Goal: Connect with others: Connect with others

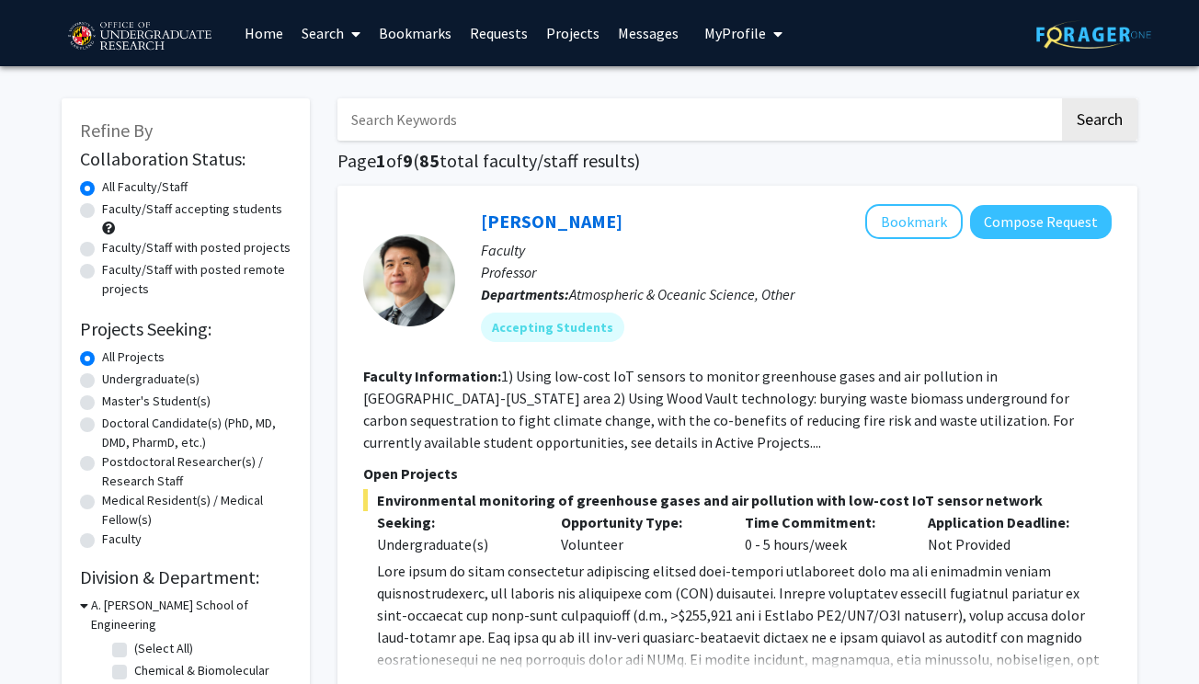
click at [1071, 35] on img at bounding box center [1093, 34] width 115 height 28
click at [747, 46] on button "My Profile" at bounding box center [743, 33] width 89 height 66
click at [544, 165] on h1 "Page 1 of 9 ( 85 total faculty/staff results)" at bounding box center [737, 161] width 800 height 22
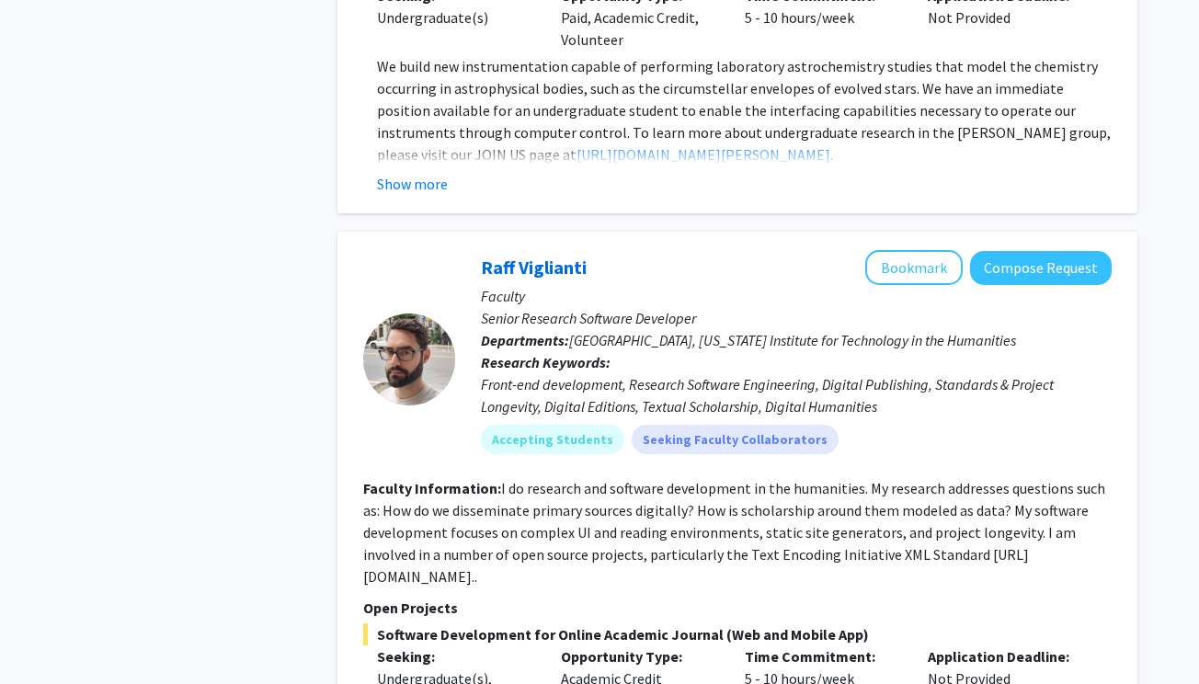
scroll to position [2493, 0]
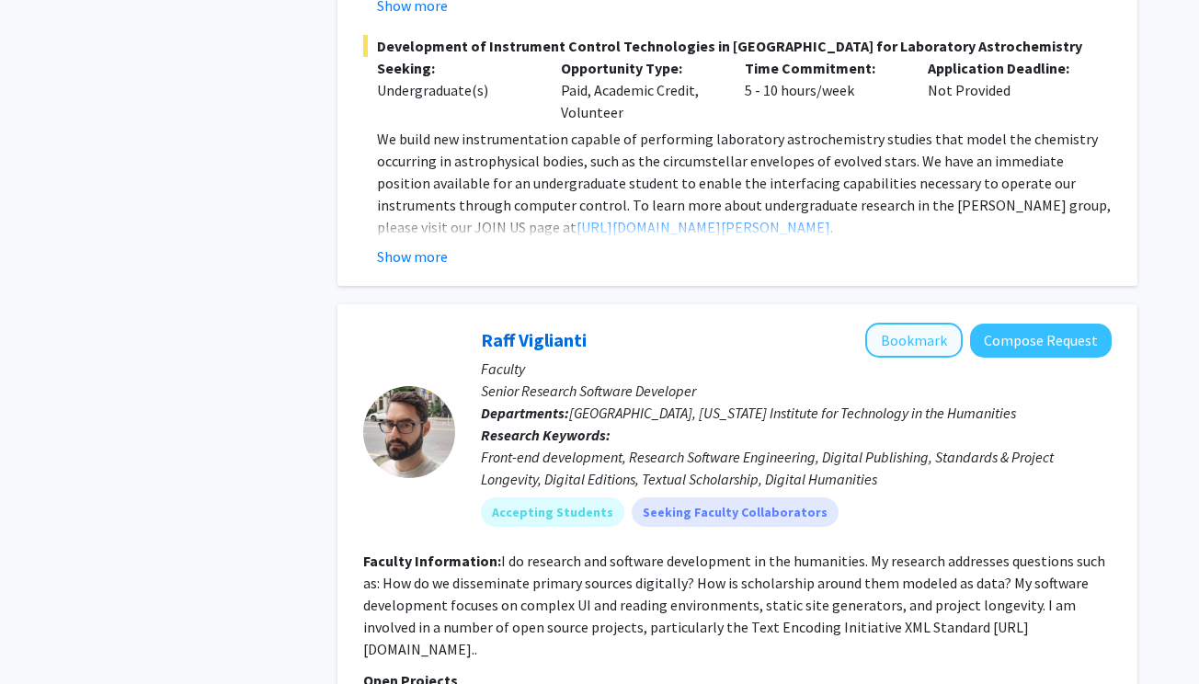
click at [940, 323] on button "Bookmark" at bounding box center [913, 340] width 97 height 35
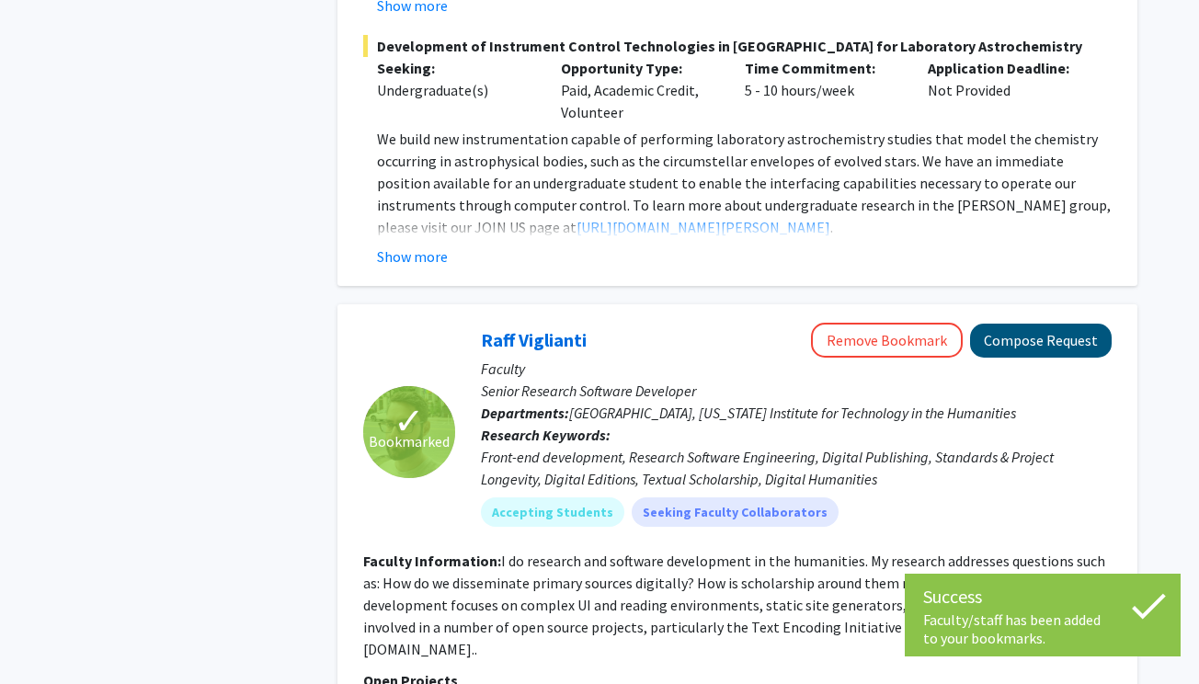
click at [1000, 324] on button "Compose Request" at bounding box center [1041, 341] width 142 height 34
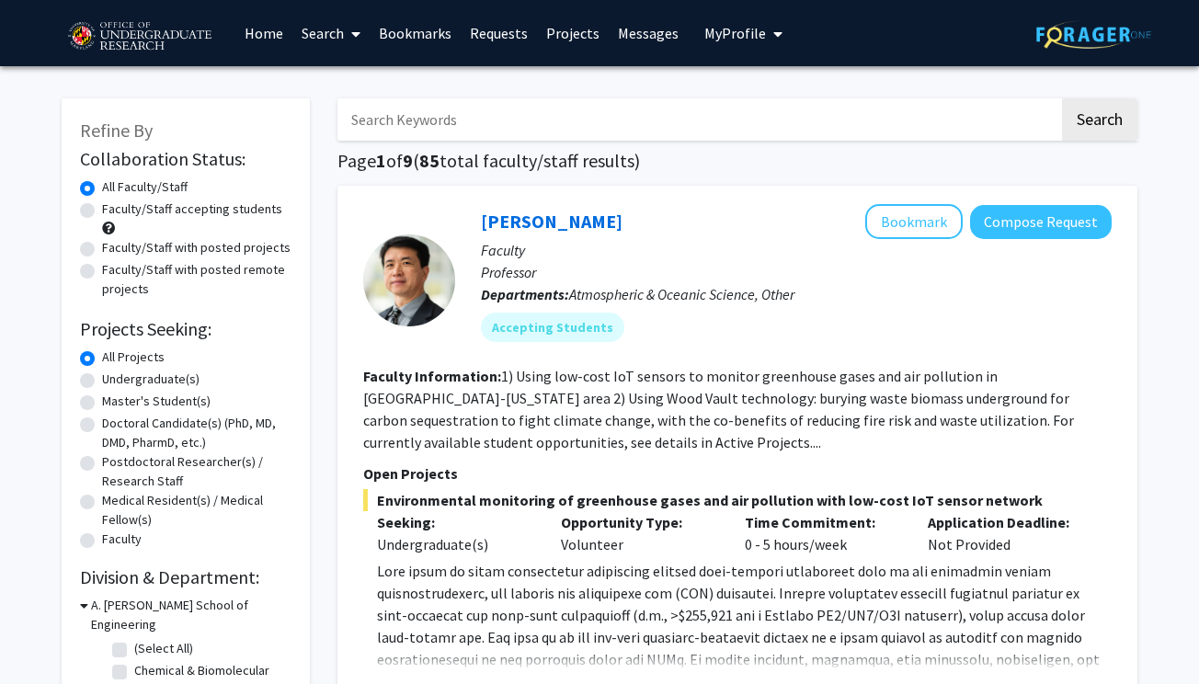
click at [402, 32] on link "Bookmarks" at bounding box center [414, 33] width 91 height 64
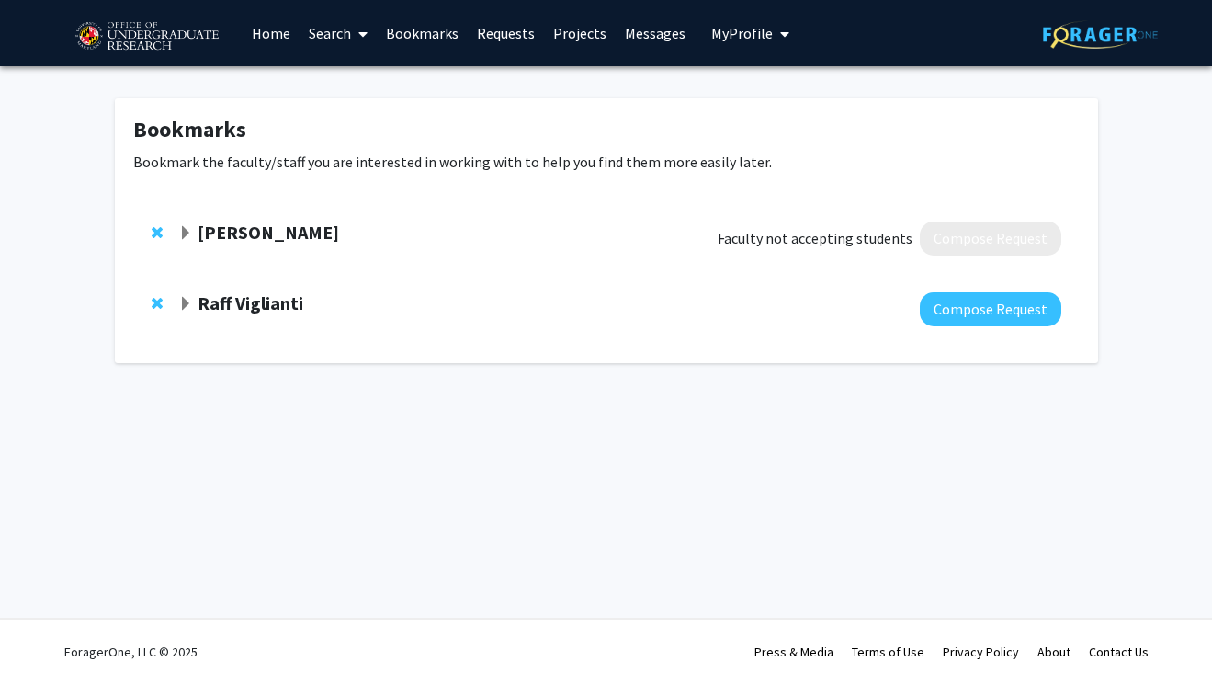
click at [153, 239] on span "Remove Jennifer Collins from bookmarks" at bounding box center [157, 232] width 11 height 15
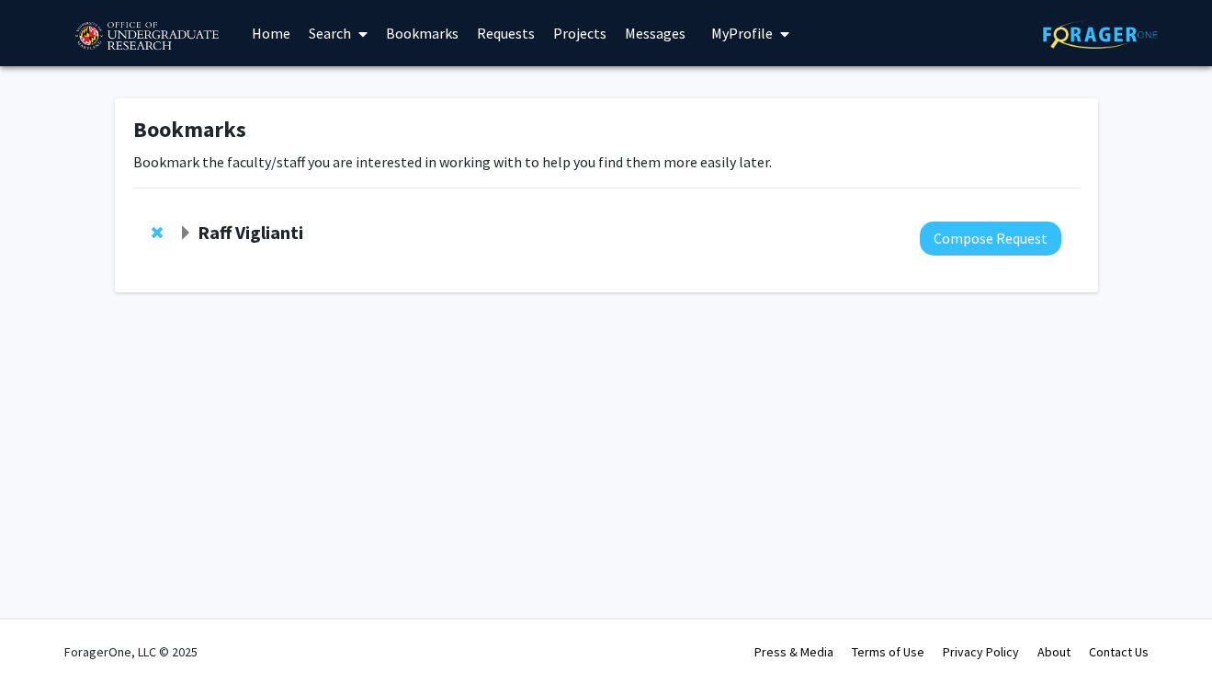
click at [247, 241] on strong "Raff Viglianti" at bounding box center [251, 232] width 106 height 23
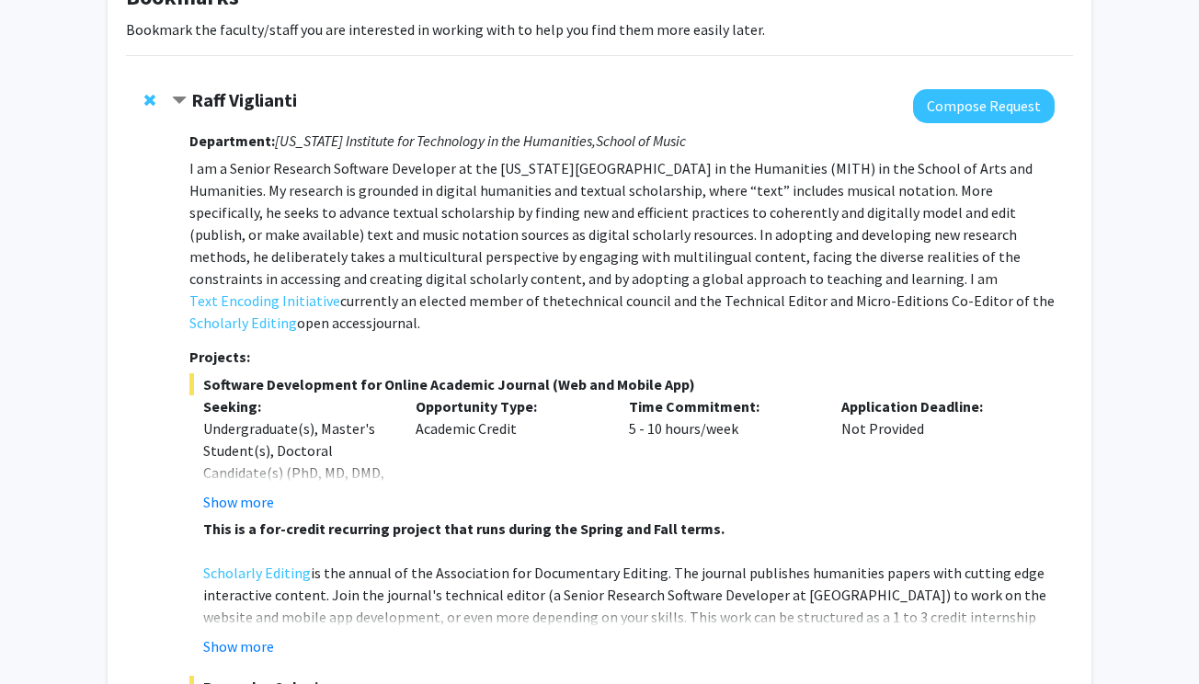
scroll to position [153, 0]
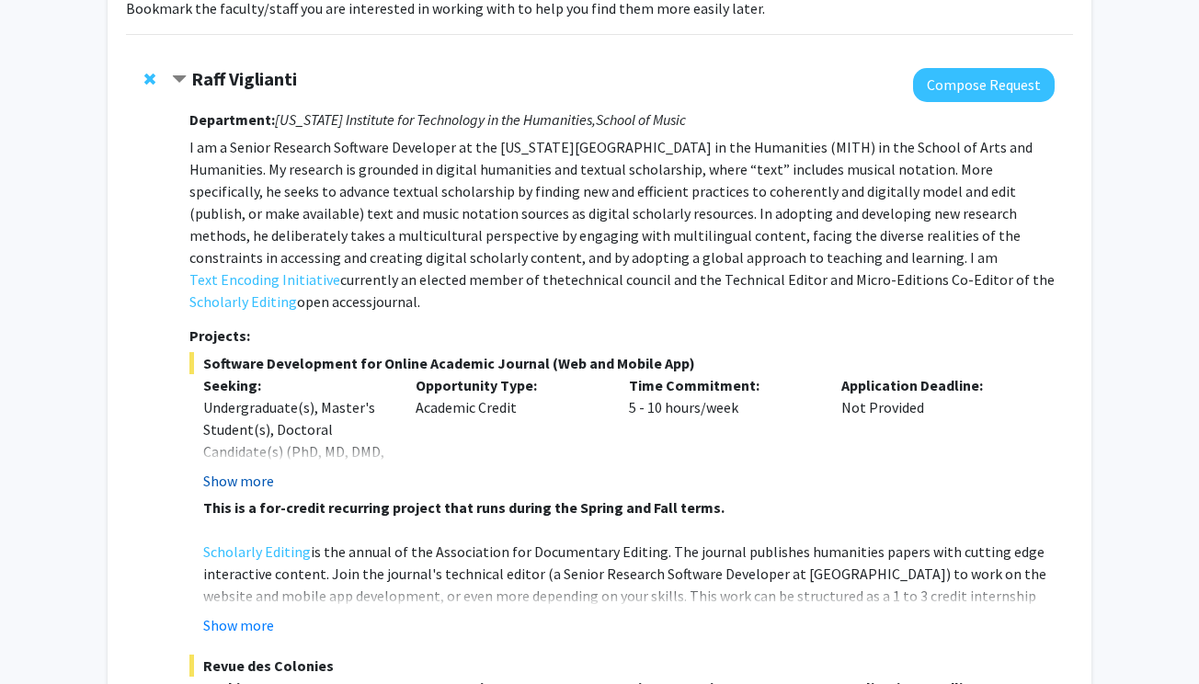
click at [242, 470] on button "Show more" at bounding box center [238, 481] width 71 height 22
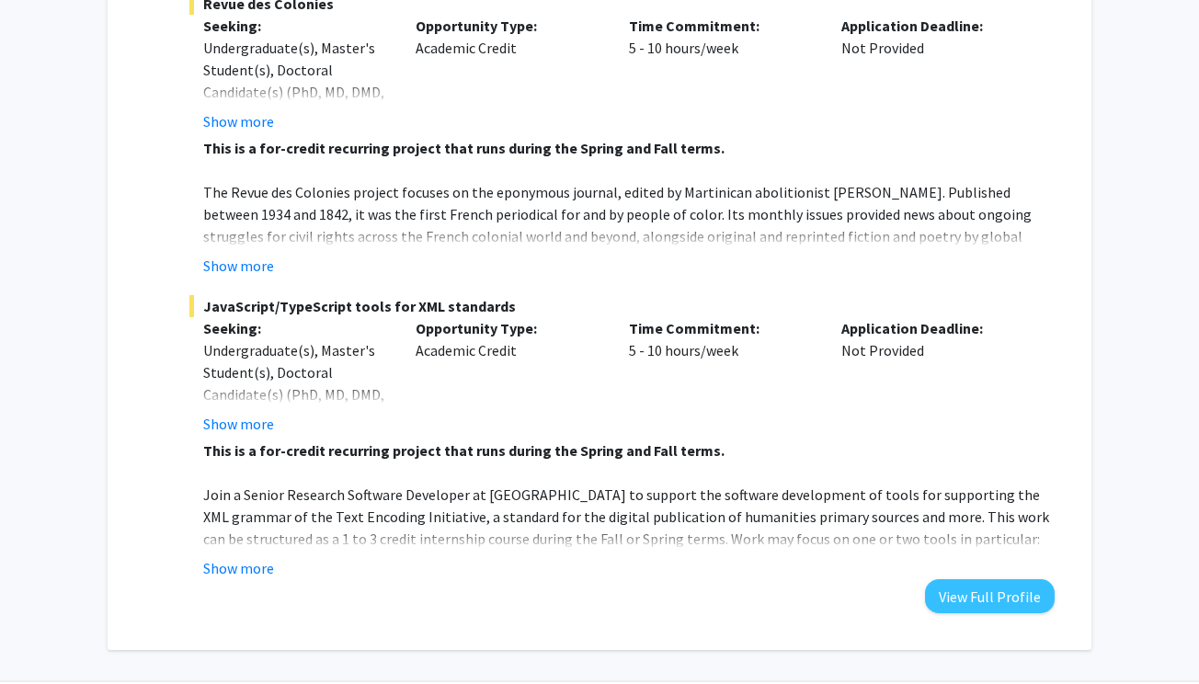
scroll to position [844, 0]
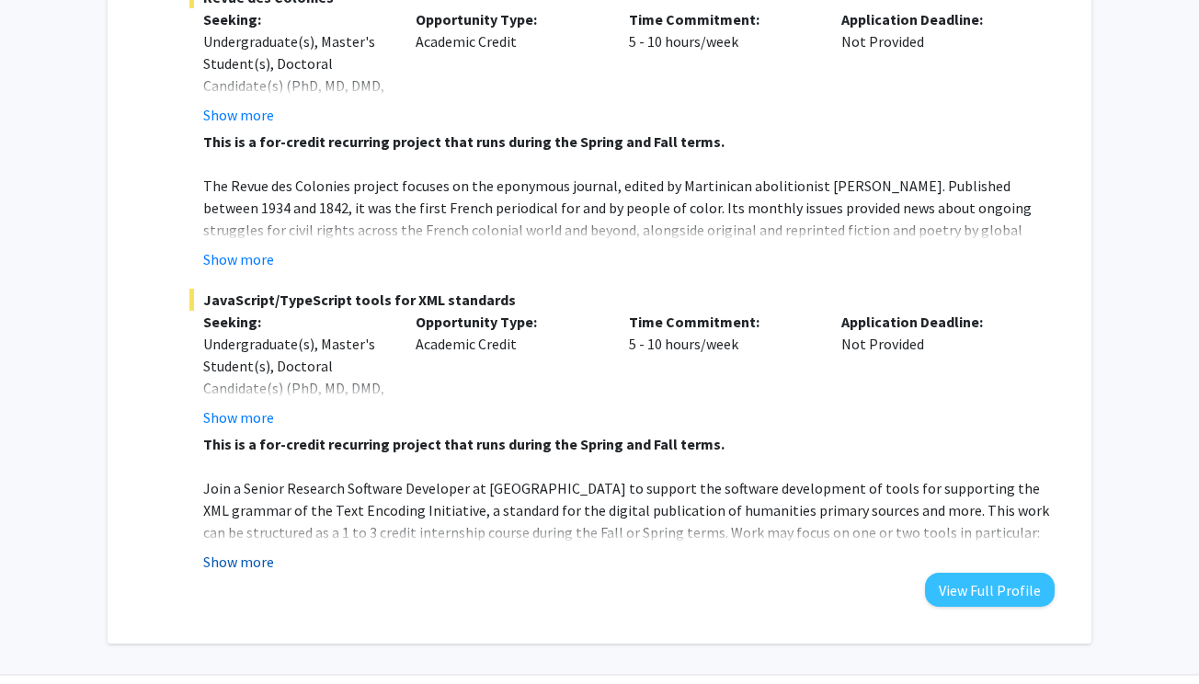
click at [256, 551] on button "Show more" at bounding box center [238, 562] width 71 height 22
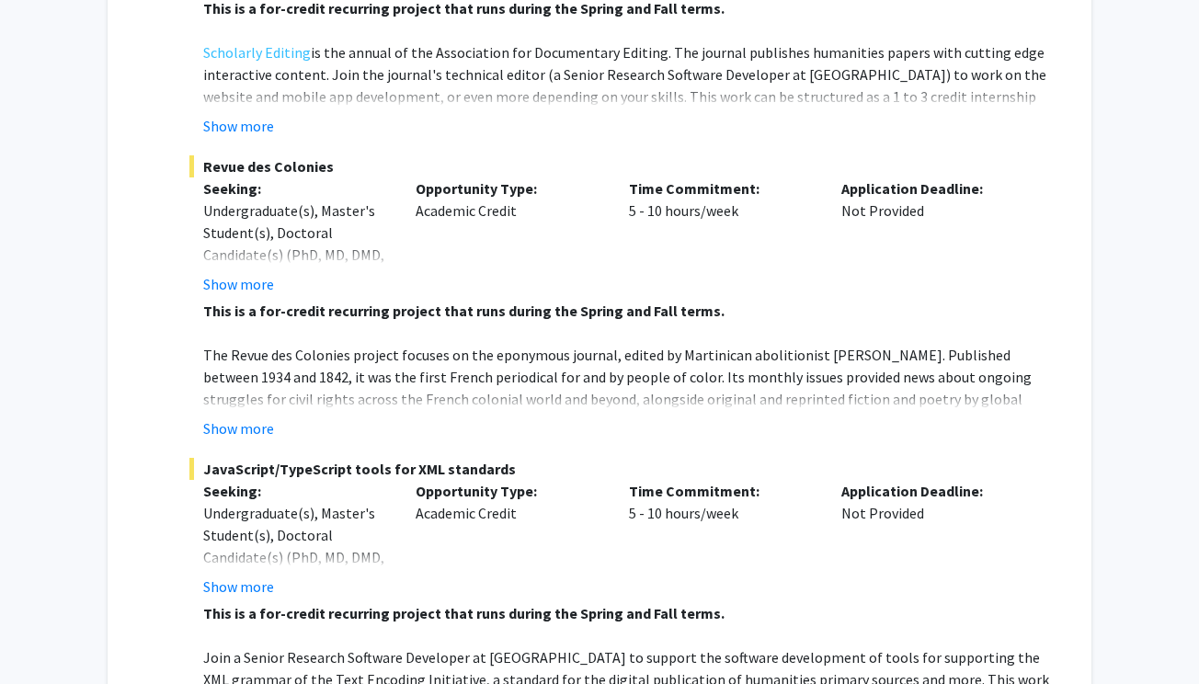
scroll to position [663, 0]
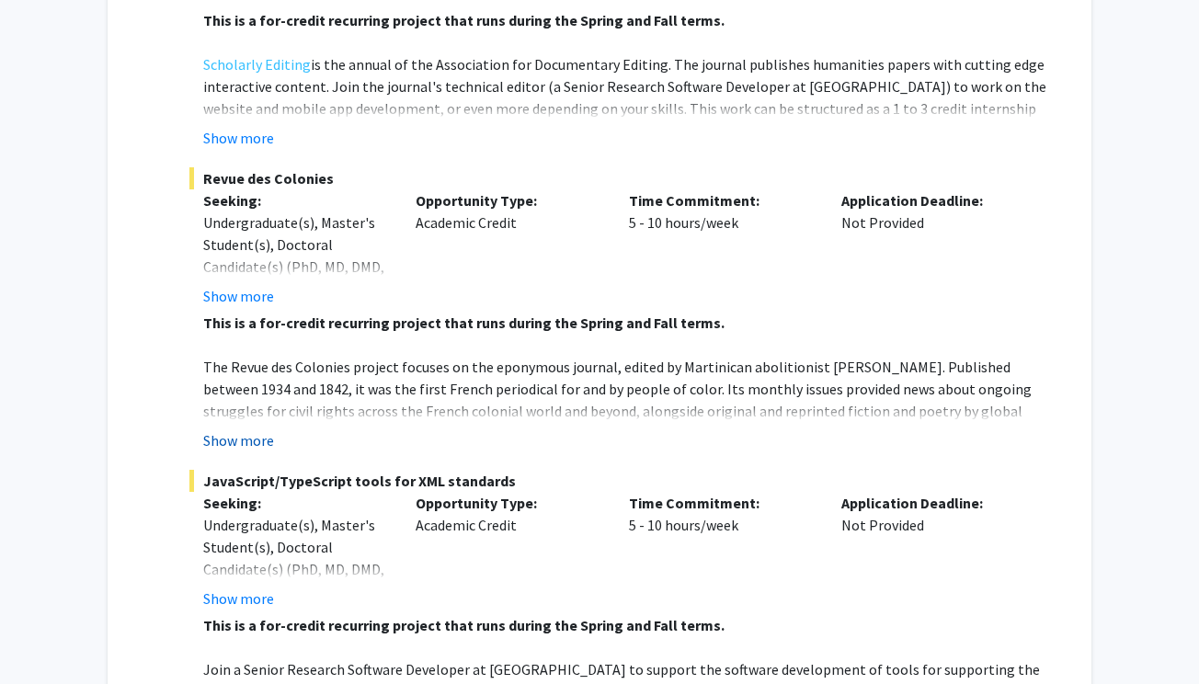
click at [249, 429] on button "Show more" at bounding box center [238, 440] width 71 height 22
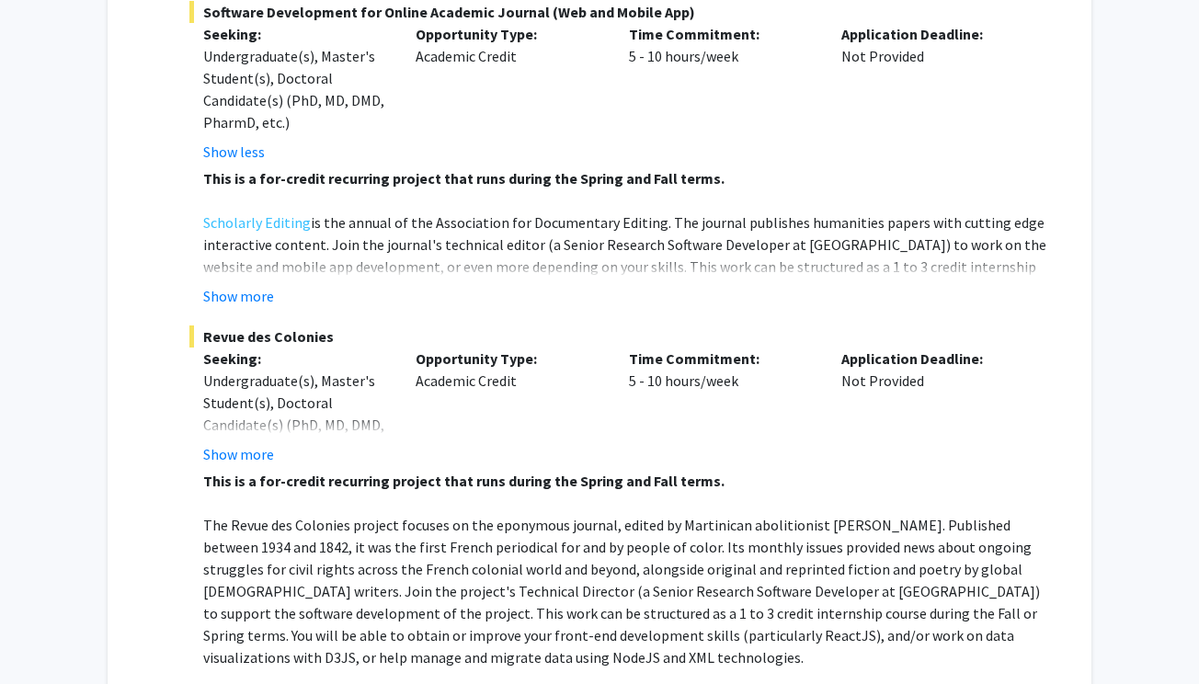
scroll to position [467, 0]
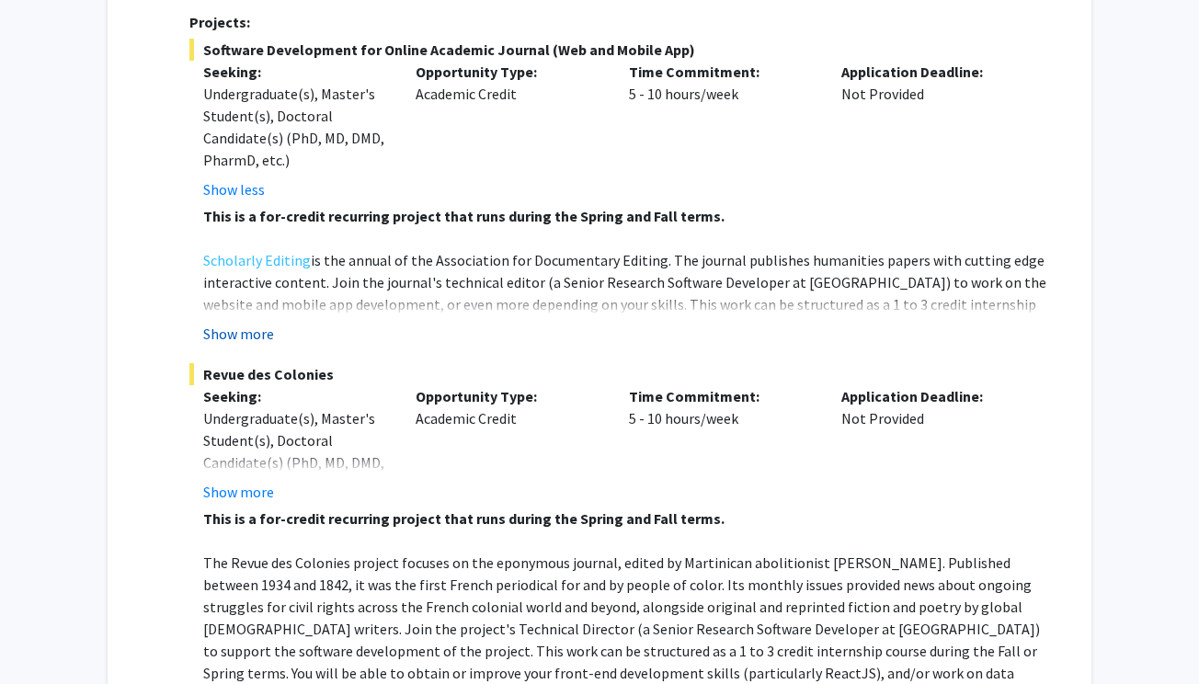
click at [250, 323] on button "Show more" at bounding box center [238, 334] width 71 height 22
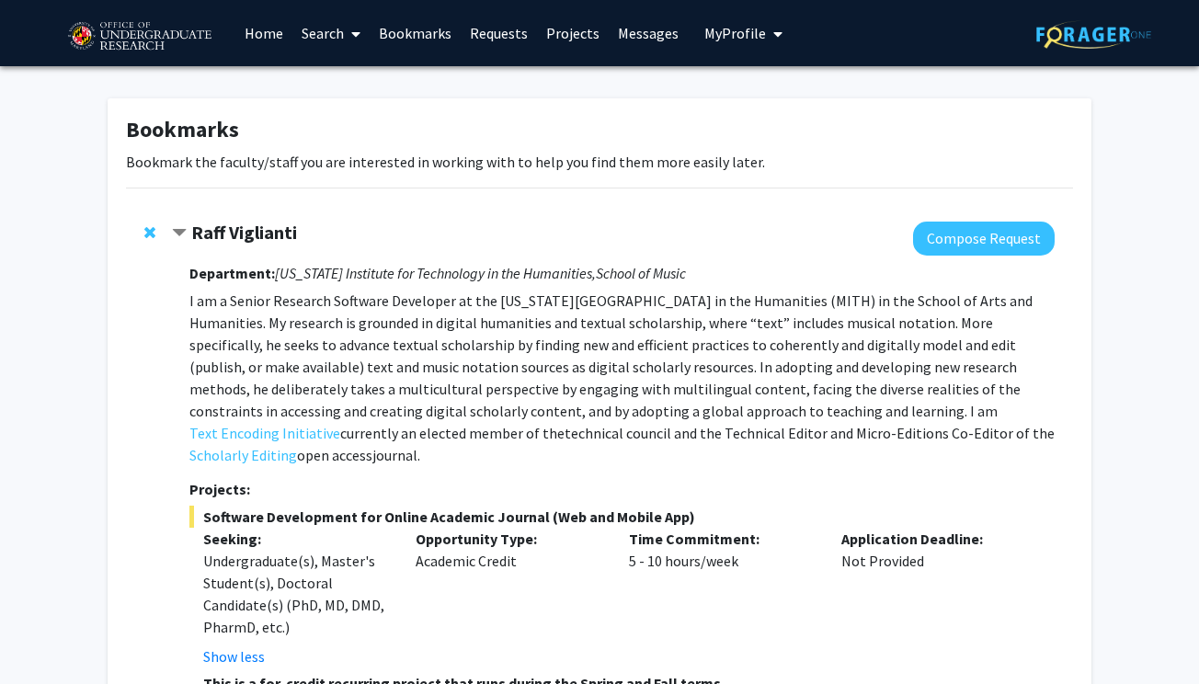
scroll to position [0, 0]
